Goal: Find specific page/section: Find specific page/section

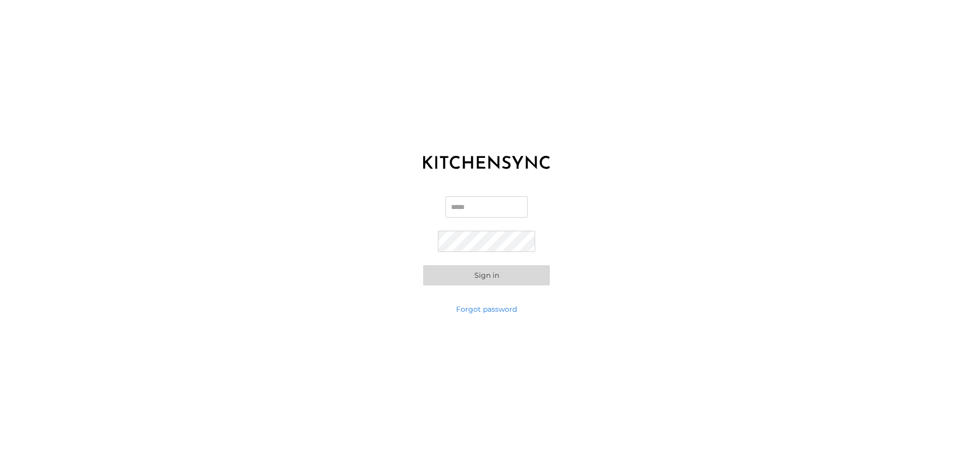
click at [455, 215] on input "Email" at bounding box center [486, 207] width 82 height 21
type input "**********"
click at [504, 278] on button "Sign in" at bounding box center [486, 275] width 127 height 20
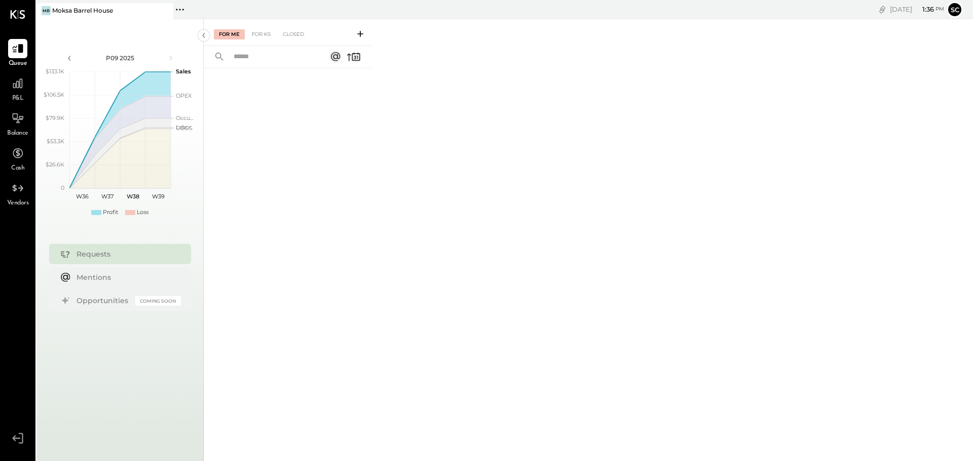
click at [27, 90] on div "P&L" at bounding box center [17, 88] width 29 height 29
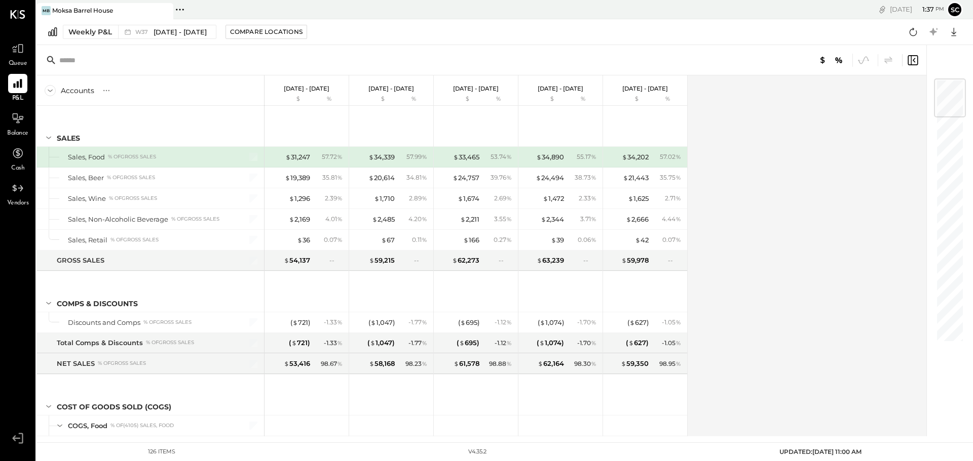
click at [31, 50] on div "Queue" at bounding box center [17, 53] width 29 height 29
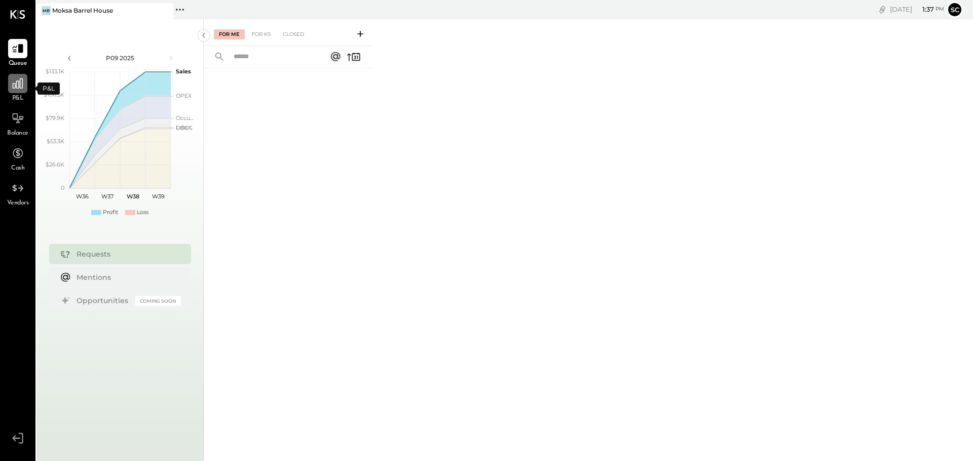
click at [15, 81] on icon at bounding box center [17, 83] width 13 height 13
